Goal: Task Accomplishment & Management: Manage account settings

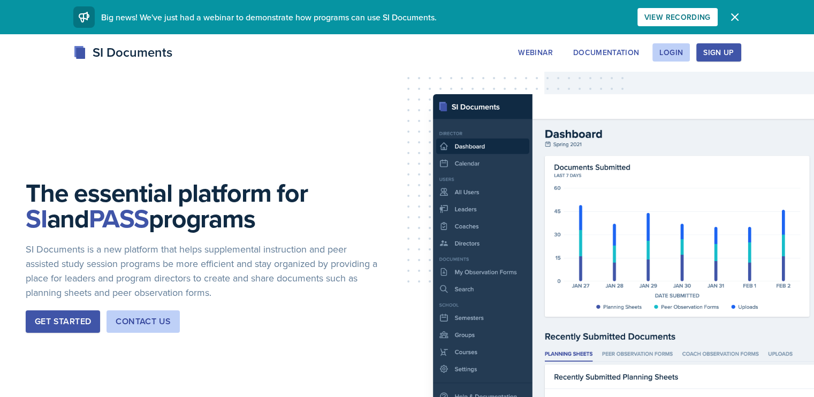
click at [734, 48] on div "Sign Up" at bounding box center [718, 52] width 31 height 9
click at [690, 44] on button "Login" at bounding box center [670, 52] width 37 height 18
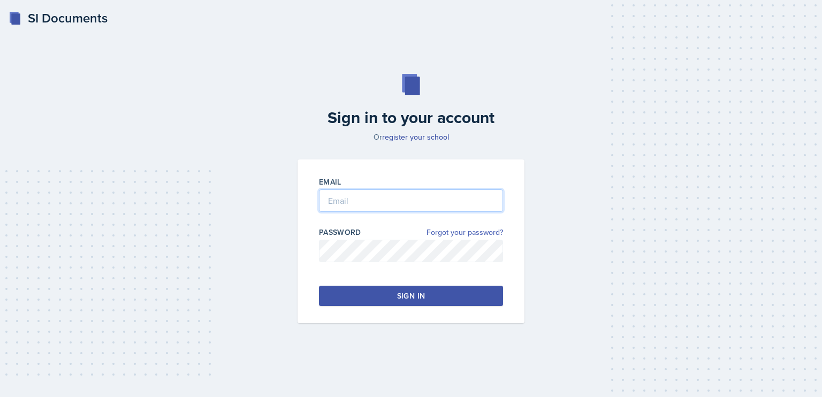
type input "[PERSON_NAME][EMAIL_ADDRESS][PERSON_NAME][DOMAIN_NAME]"
click at [422, 215] on div at bounding box center [411, 217] width 184 height 11
click at [385, 289] on button "Sign in" at bounding box center [411, 296] width 184 height 20
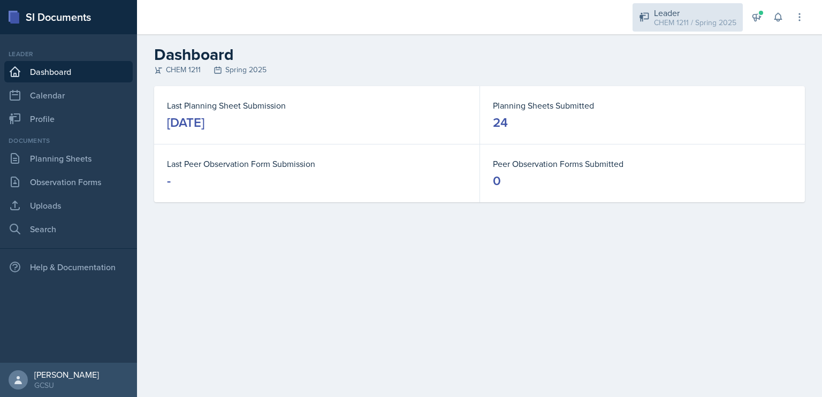
click at [702, 25] on div "CHEM 1211 / Spring 2025" at bounding box center [695, 22] width 82 height 11
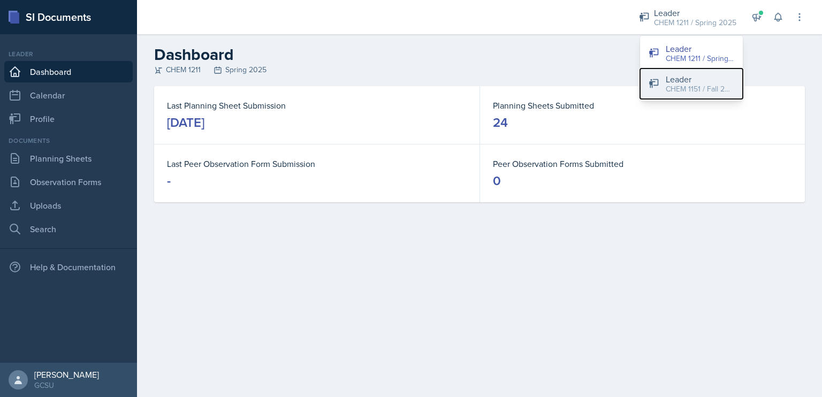
click at [689, 79] on div "Leader" at bounding box center [700, 79] width 68 height 13
